Goal: Task Accomplishment & Management: Manage account settings

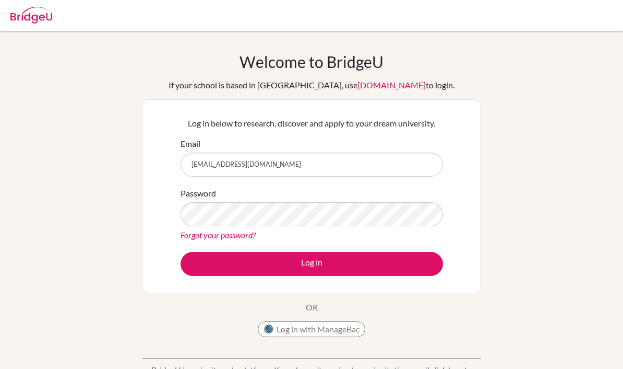
type input "[EMAIL_ADDRESS][DOMAIN_NAME]"
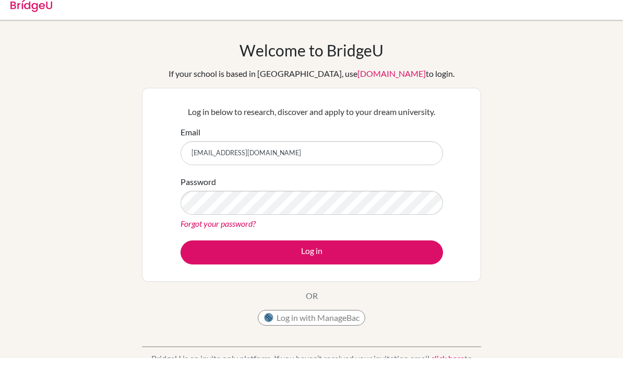
scroll to position [11, 0]
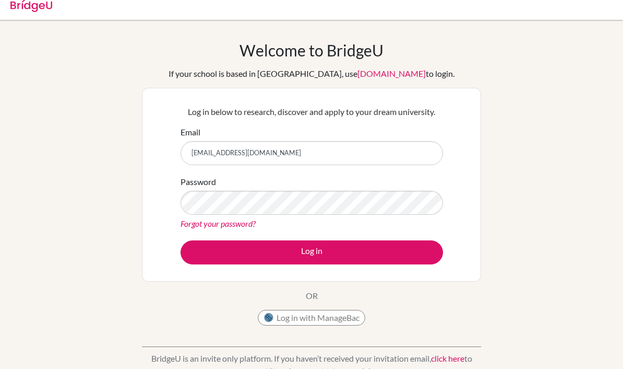
click at [234, 224] on link "Forgot your password?" at bounding box center [218, 223] width 75 height 10
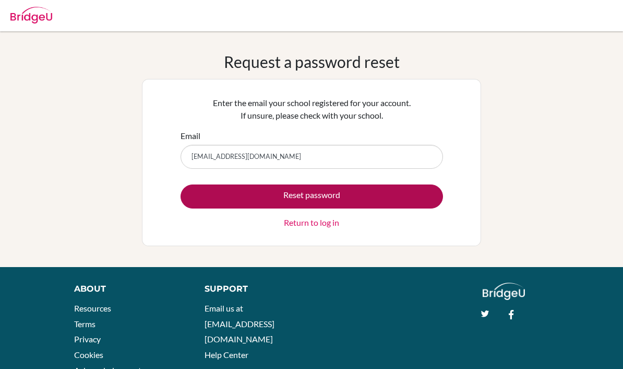
type input "12zwaris@jess.sch.ae"
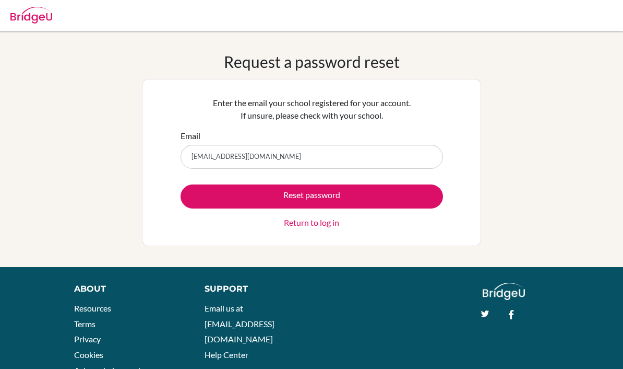
drag, startPoint x: 306, startPoint y: 193, endPoint x: 359, endPoint y: 209, distance: 55.8
click at [359, 209] on div "Reset password Return to log in" at bounding box center [312, 206] width 263 height 44
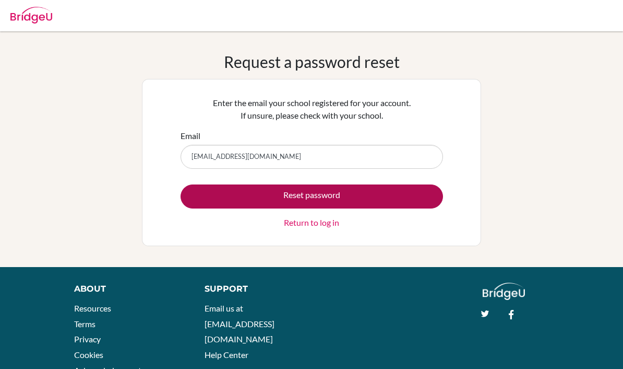
click at [342, 202] on button "Reset password" at bounding box center [312, 196] width 263 height 24
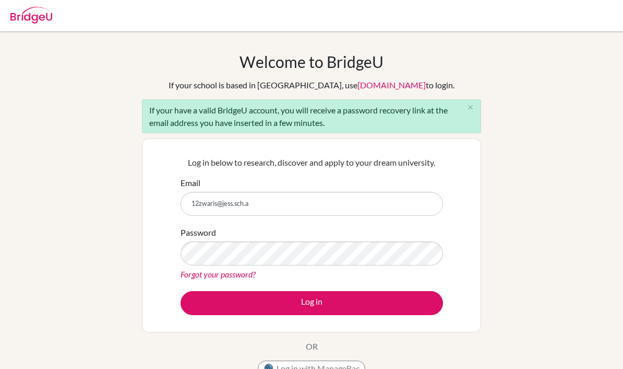
type input "[EMAIL_ADDRESS][DOMAIN_NAME]"
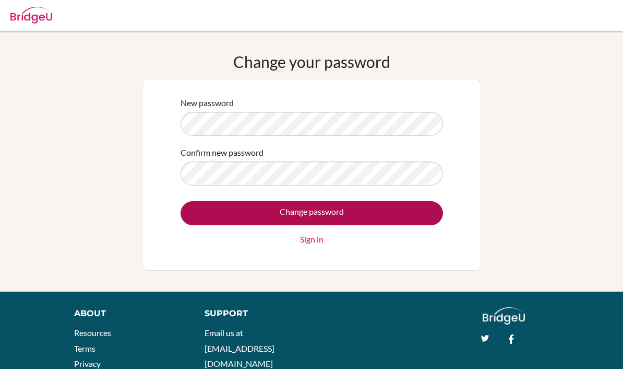
click at [337, 208] on input "Change password" at bounding box center [312, 213] width 263 height 24
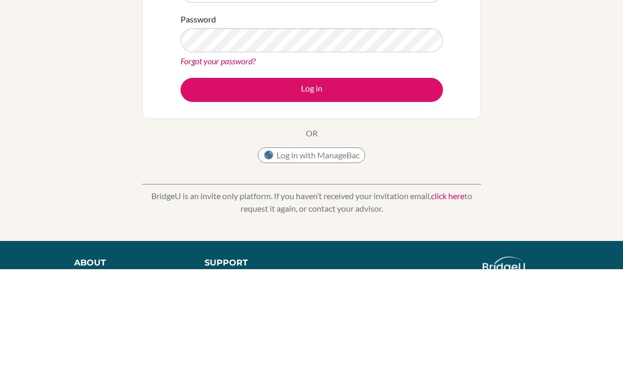
scroll to position [100, 0]
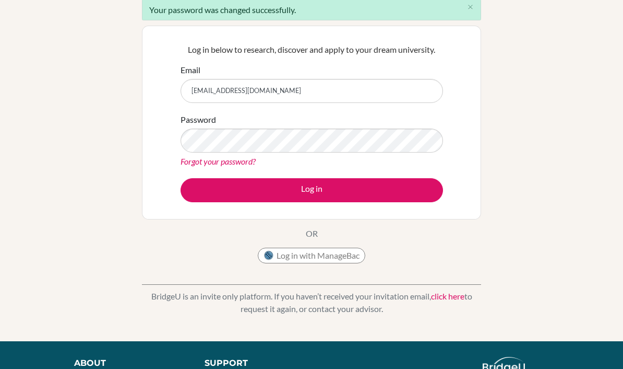
type input "[EMAIL_ADDRESS][DOMAIN_NAME]"
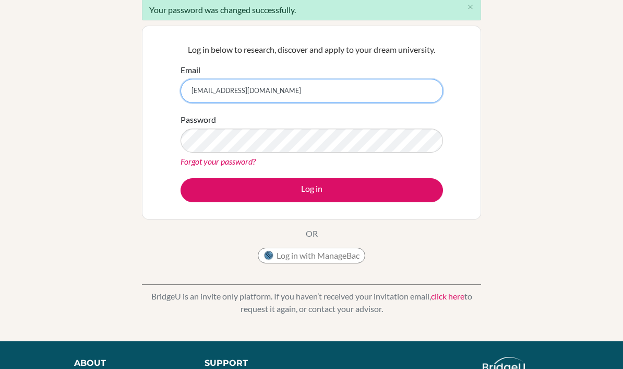
click at [312, 190] on button "Log in" at bounding box center [312, 190] width 263 height 24
